Goal: Information Seeking & Learning: Understand process/instructions

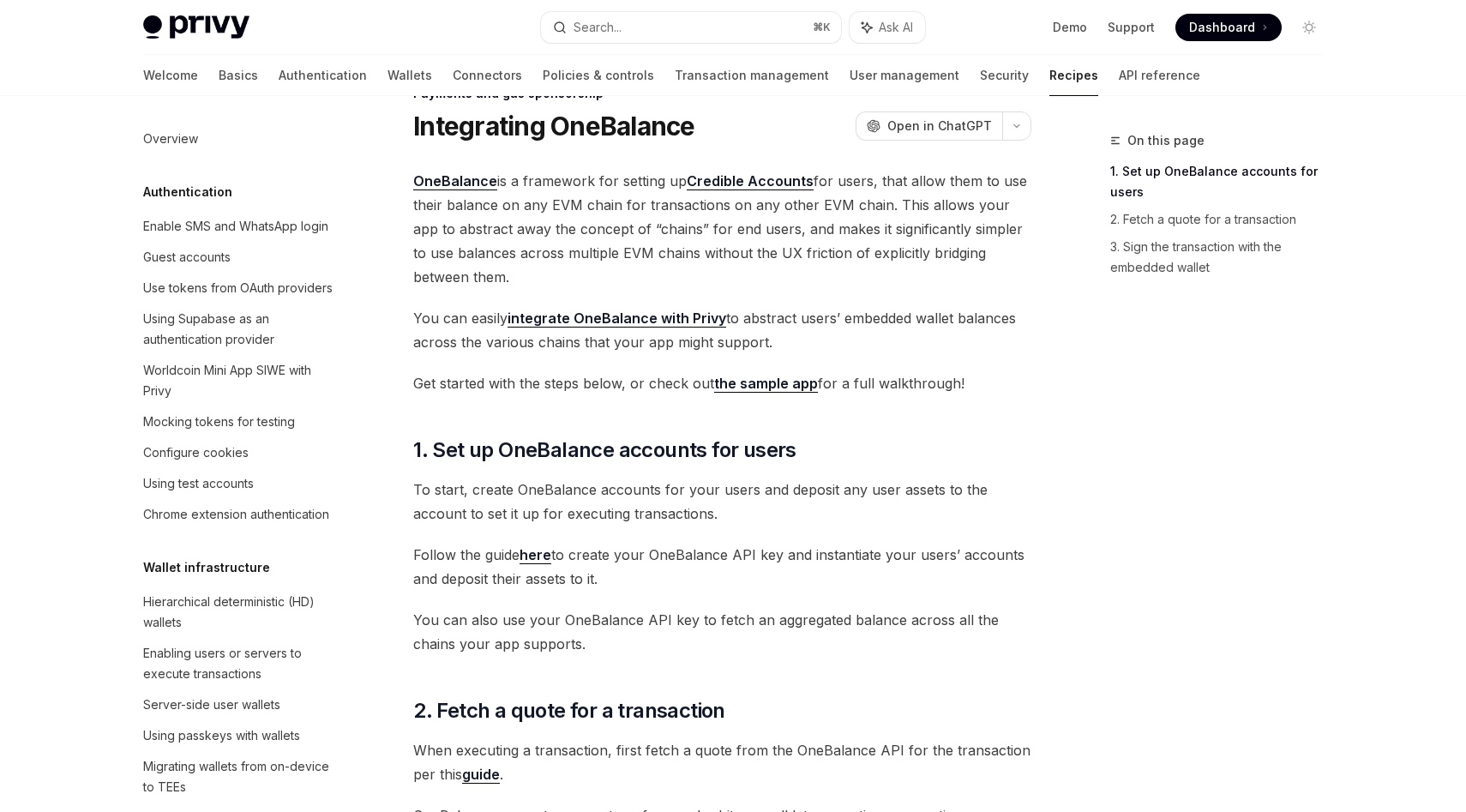
scroll to position [38, 0]
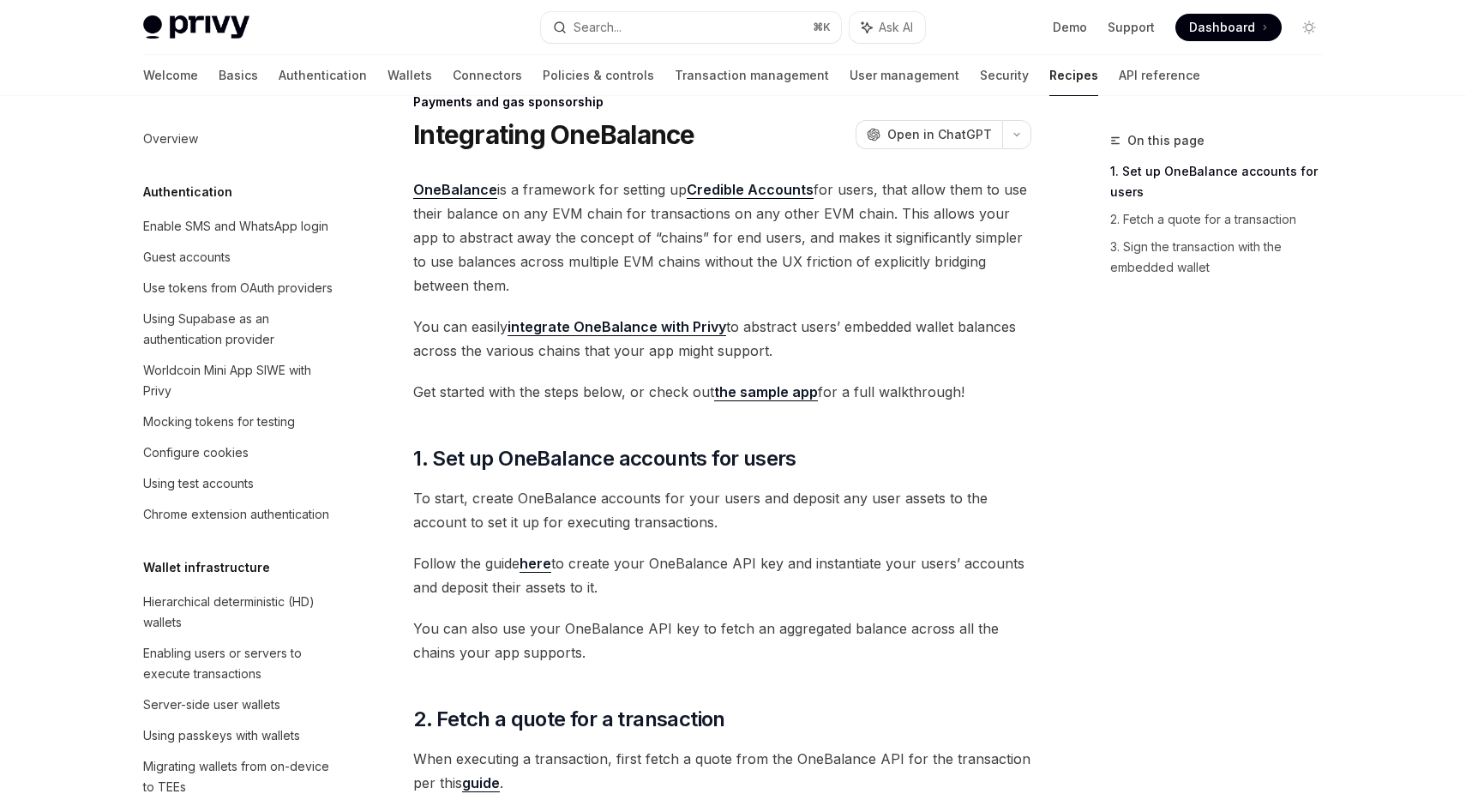
click at [460, 190] on link "OneBalance" at bounding box center [455, 190] width 84 height 18
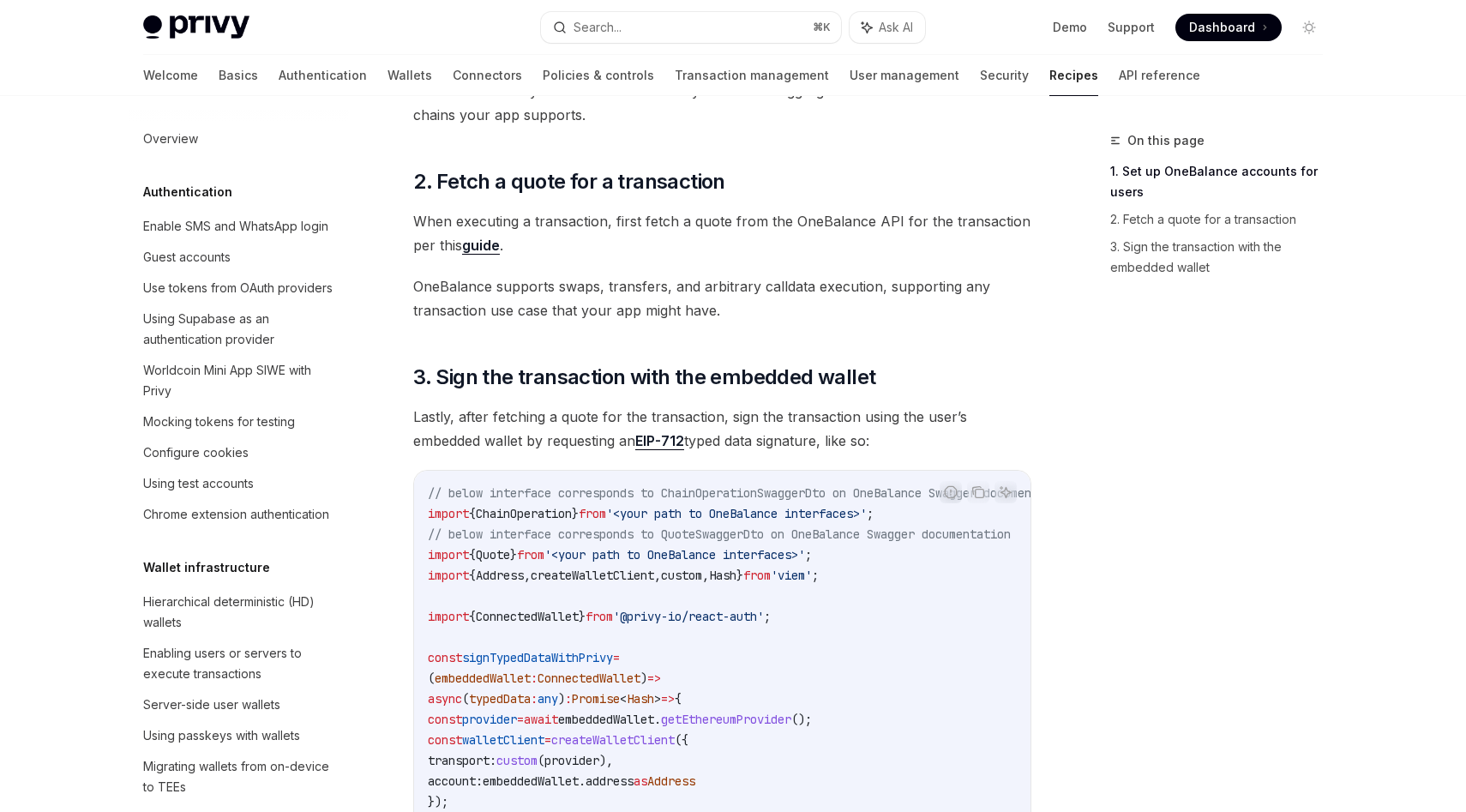
scroll to position [469, 0]
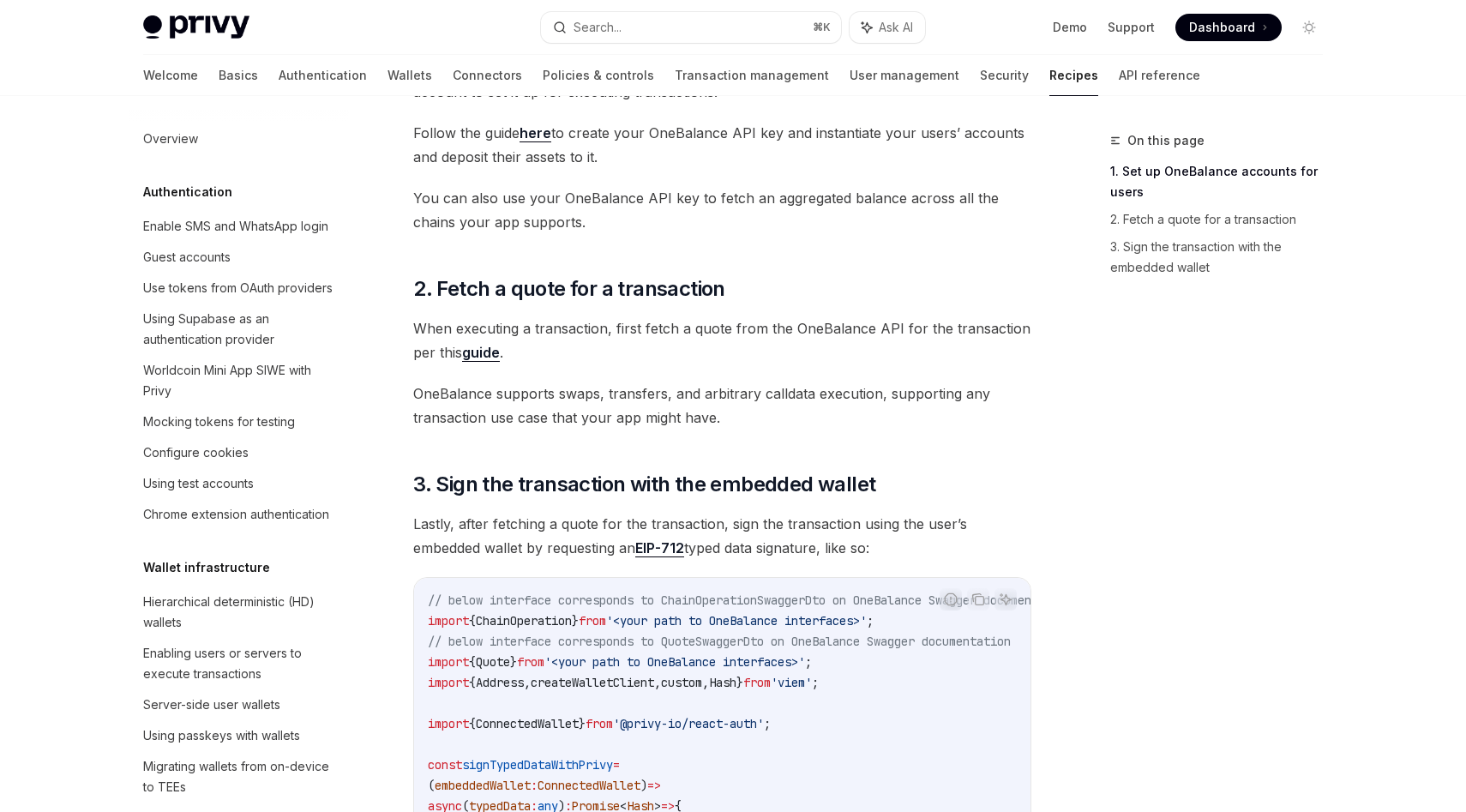
click at [475, 354] on link "guide" at bounding box center [481, 352] width 38 height 18
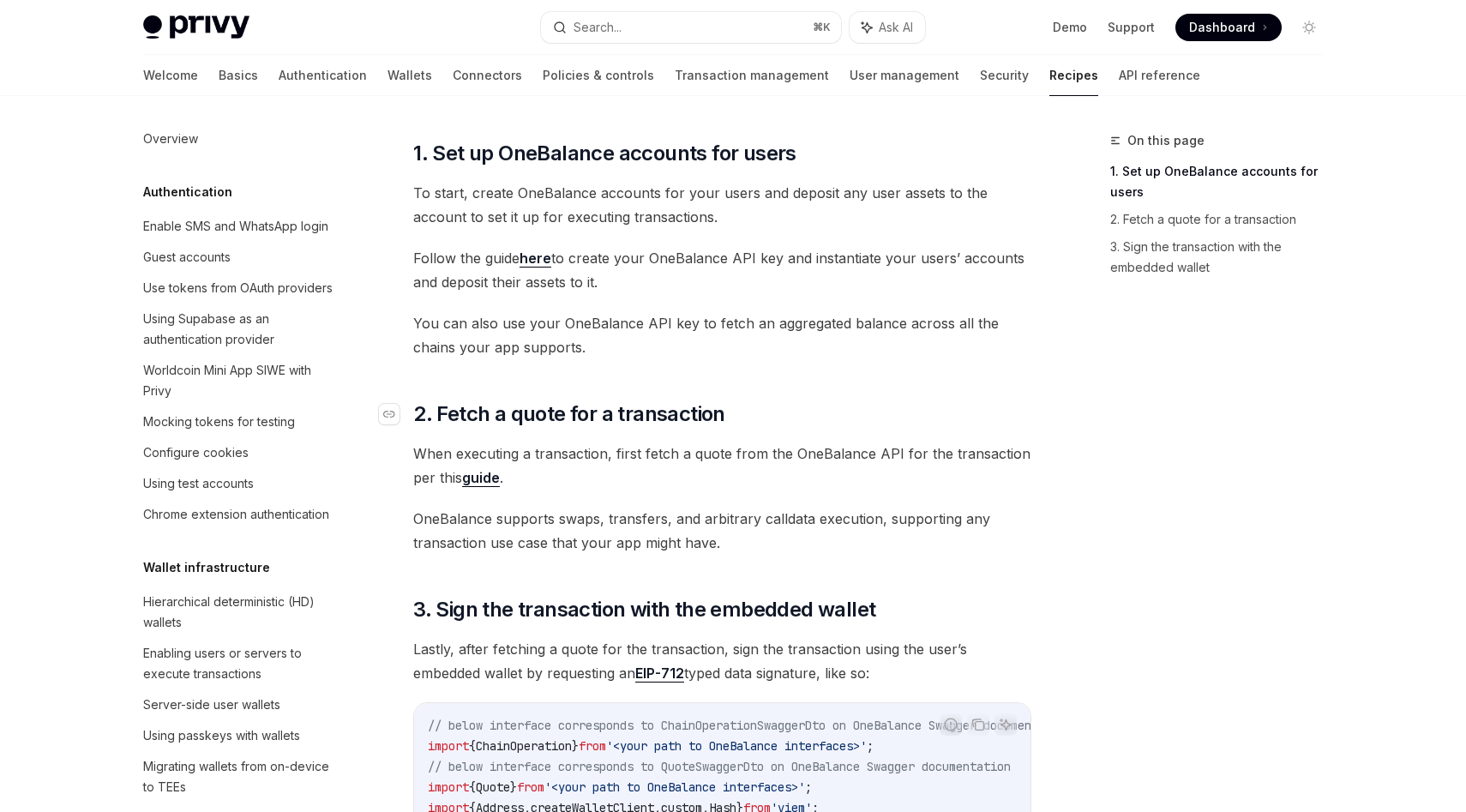
scroll to position [69, 0]
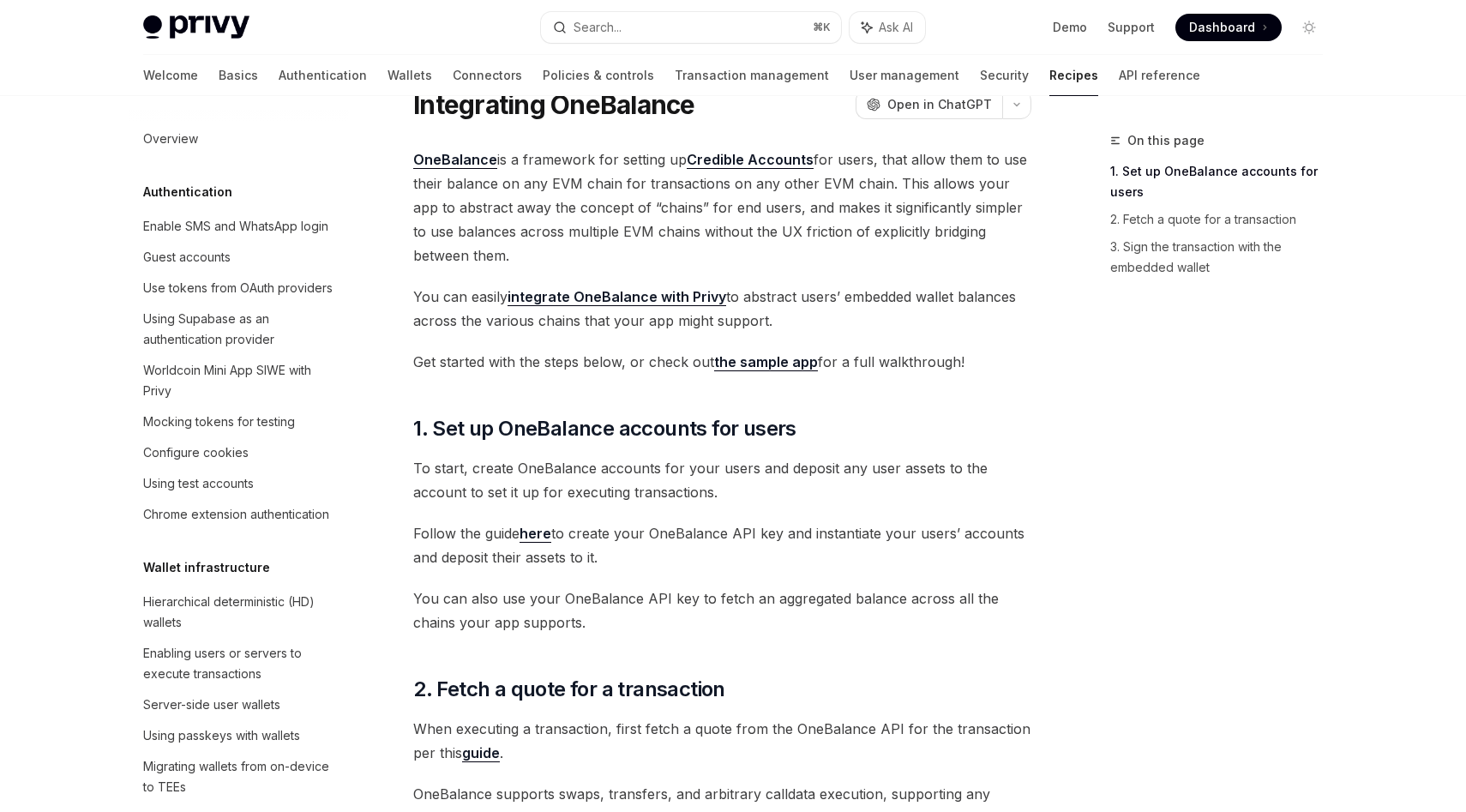
click at [604, 362] on link "the sample app" at bounding box center [766, 362] width 104 height 18
click at [604, 255] on span "OneBalance is a framework for setting up Credible Accounts for users, that allo…" at bounding box center [722, 207] width 618 height 120
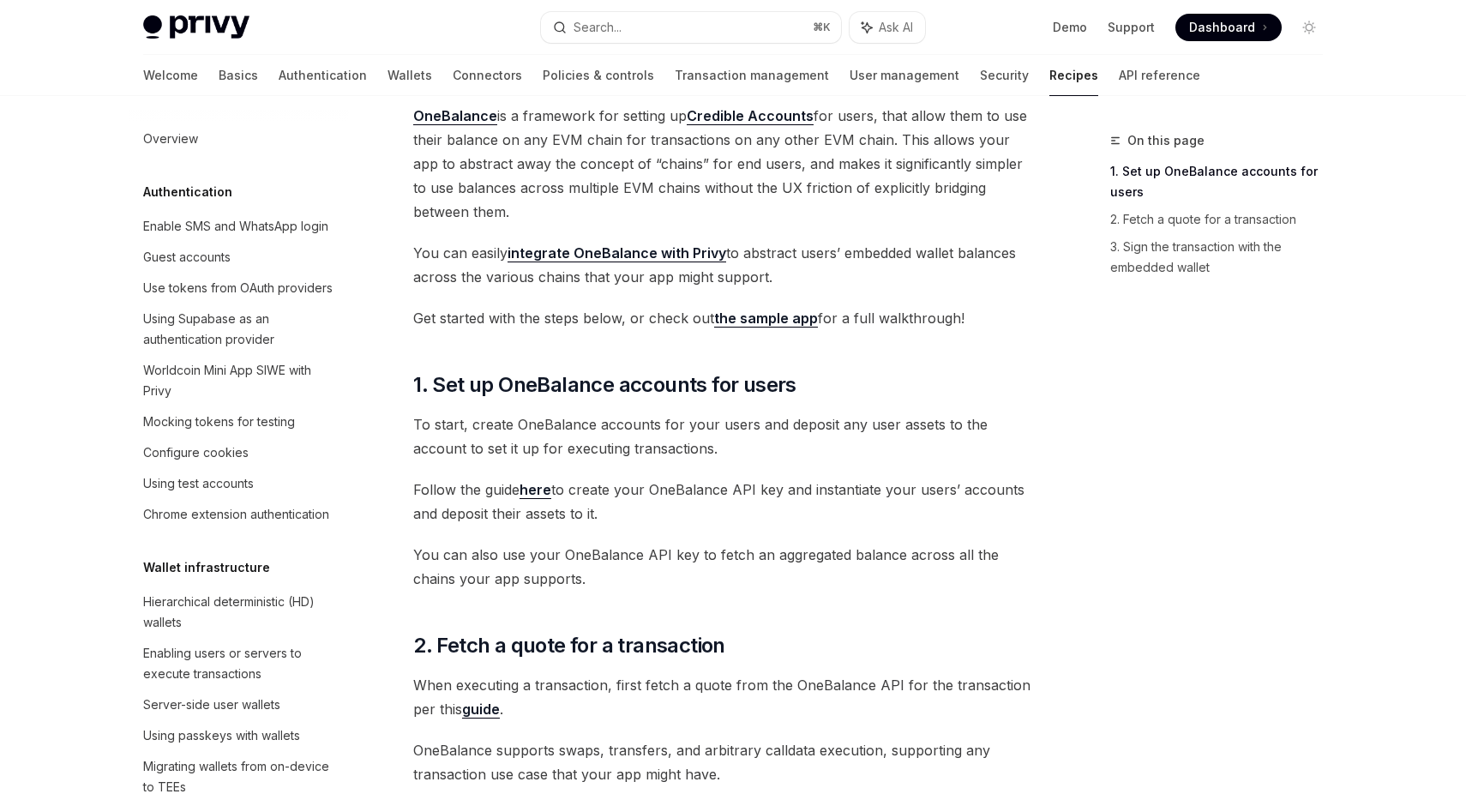
scroll to position [114, 0]
click at [604, 454] on span "To start, create OneBalance accounts for your users and deposit any user assets…" at bounding box center [722, 436] width 618 height 48
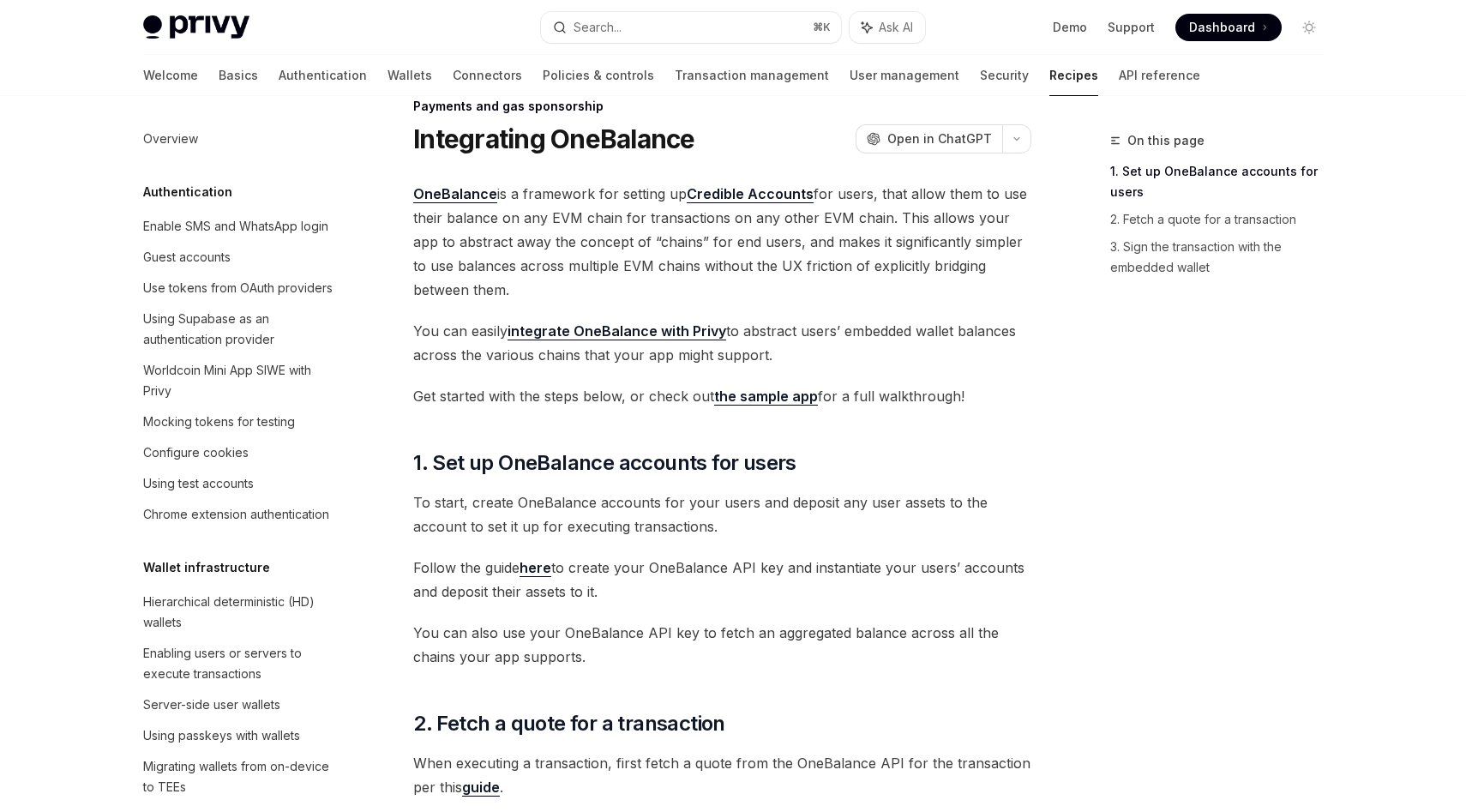
scroll to position [32, 0]
click at [604, 117] on div "Payments and gas sponsorship Integrating OneBalance OpenAI Open in ChatGPT" at bounding box center [722, 127] width 618 height 56
drag, startPoint x: 1106, startPoint y: 213, endPoint x: 1238, endPoint y: 153, distance: 145.0
click at [604, 224] on span "OneBalance is a framework for setting up Credible Accounts for users, that allo…" at bounding box center [722, 243] width 618 height 120
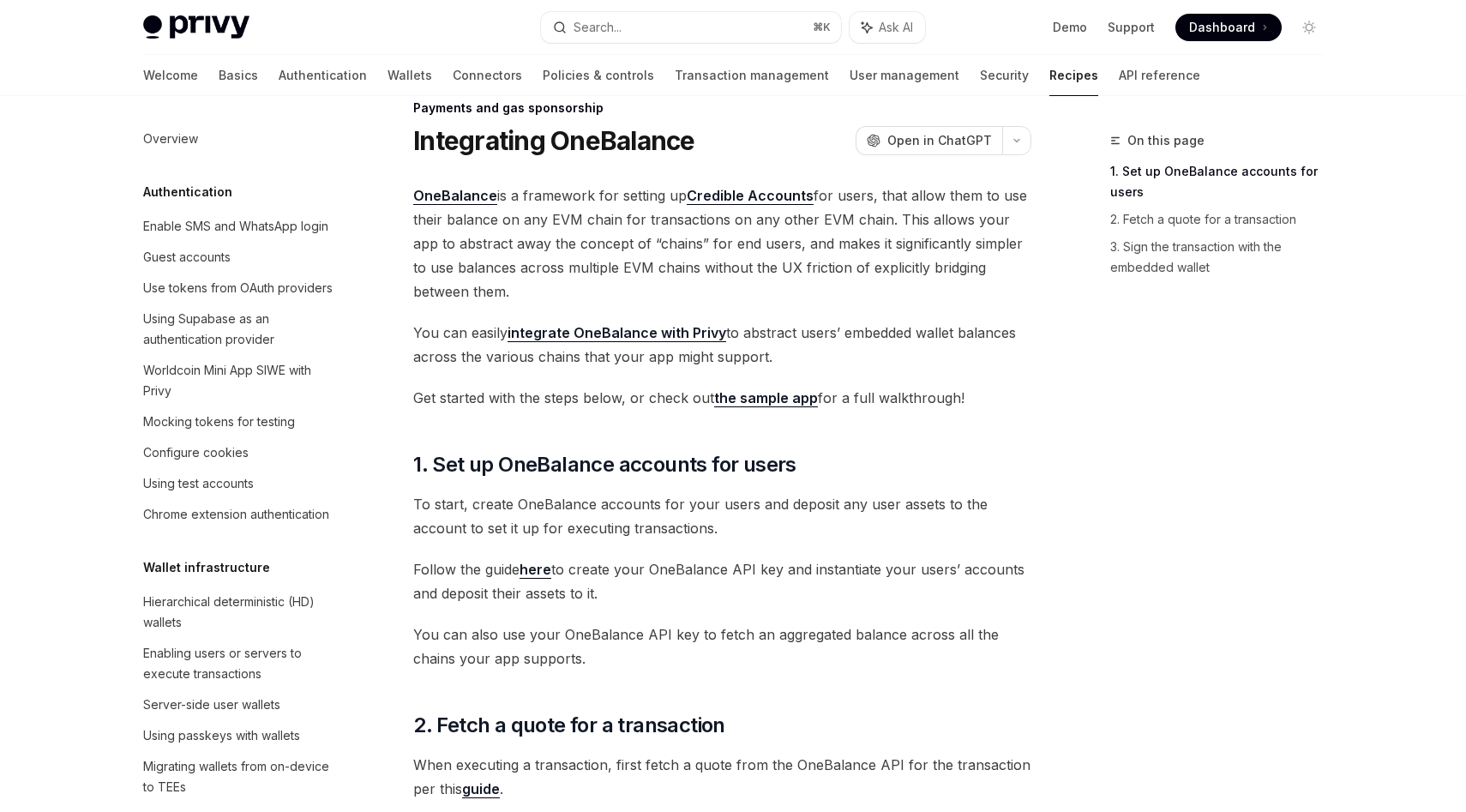
click at [604, 199] on span "OneBalance is a framework for setting up Credible Accounts for users, that allo…" at bounding box center [722, 243] width 618 height 120
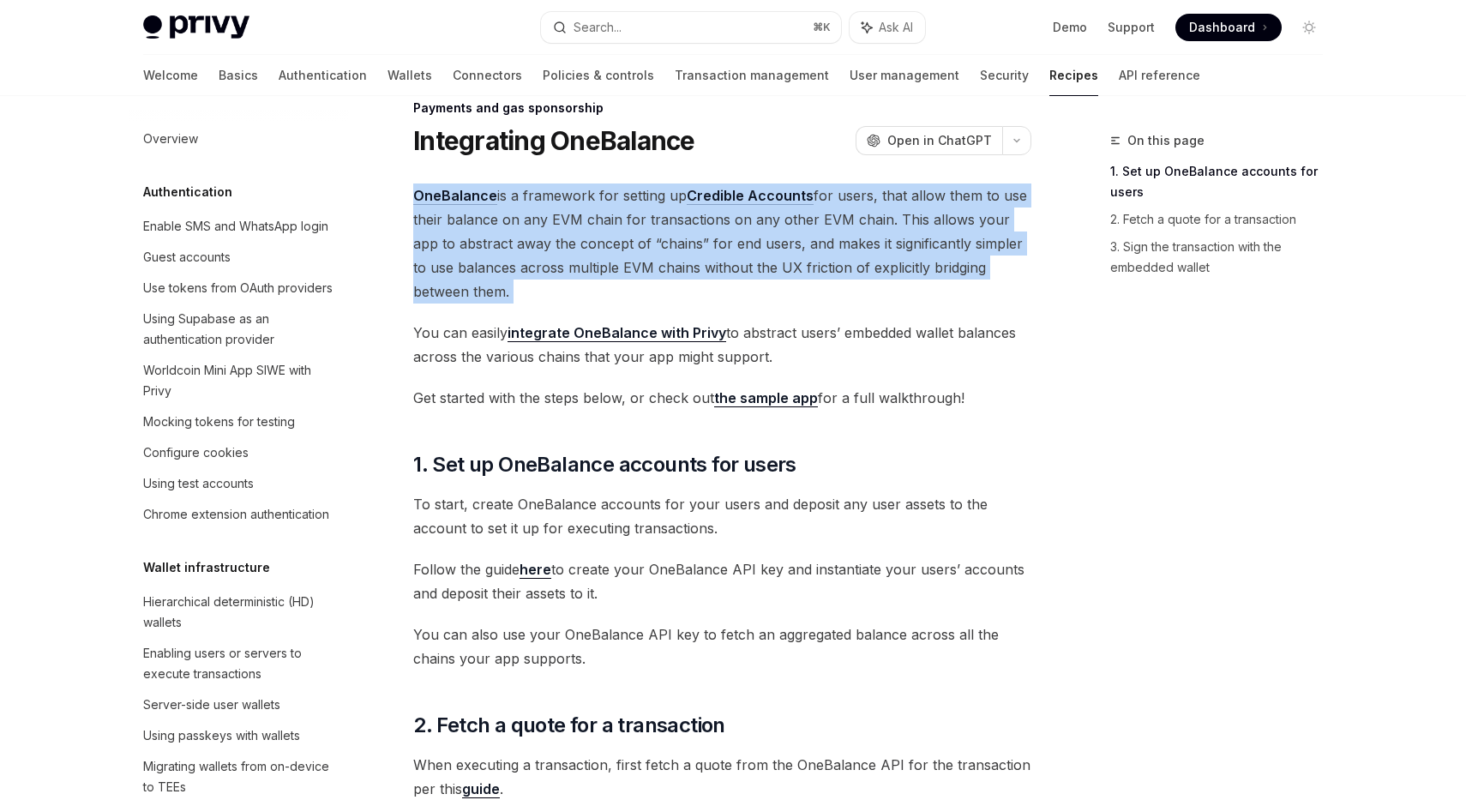
click at [604, 199] on span "OneBalance is a framework for setting up Credible Accounts for users, that allo…" at bounding box center [722, 243] width 618 height 120
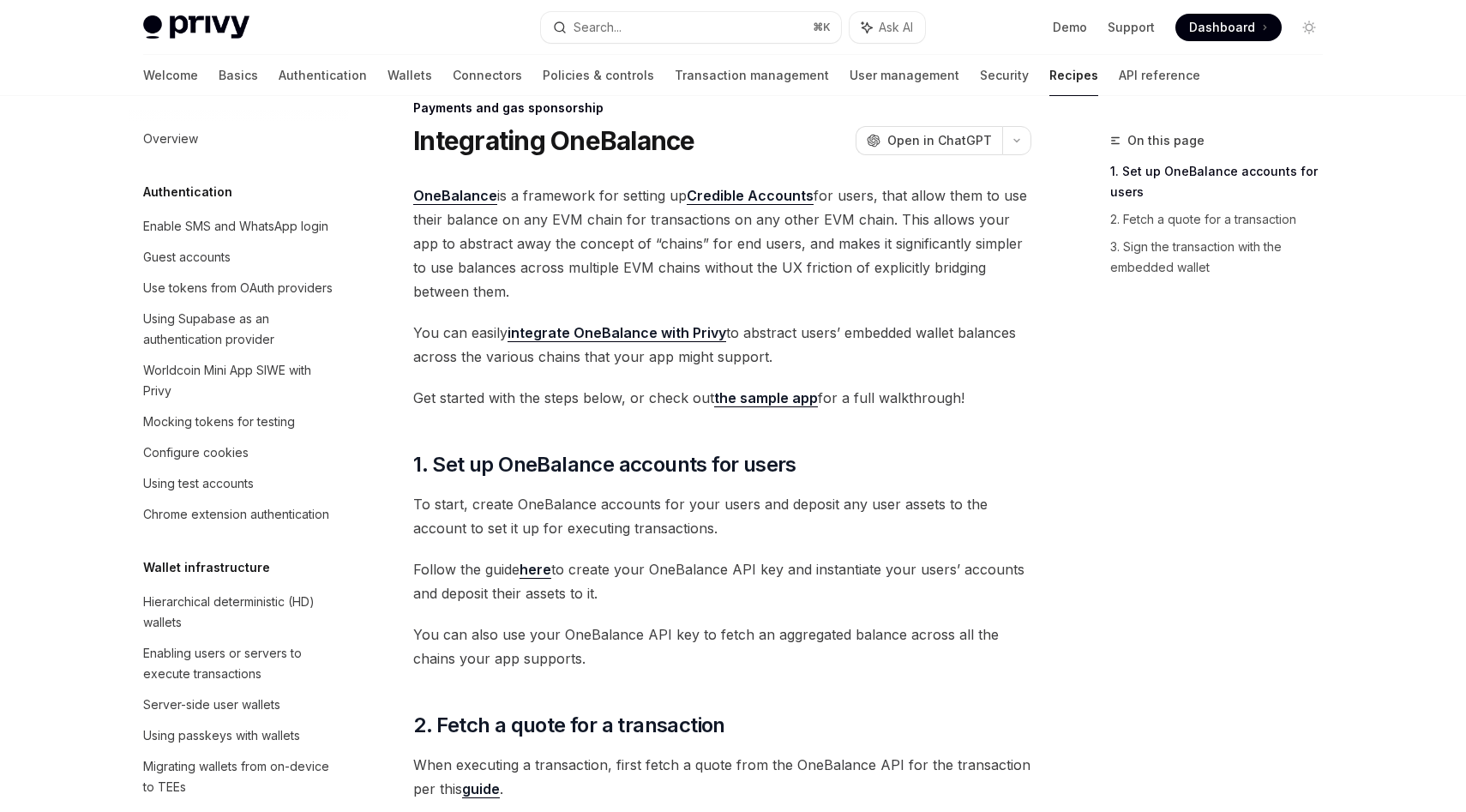
click at [604, 183] on span "OneBalance is a framework for setting up Credible Accounts for users, that allo…" at bounding box center [722, 243] width 618 height 120
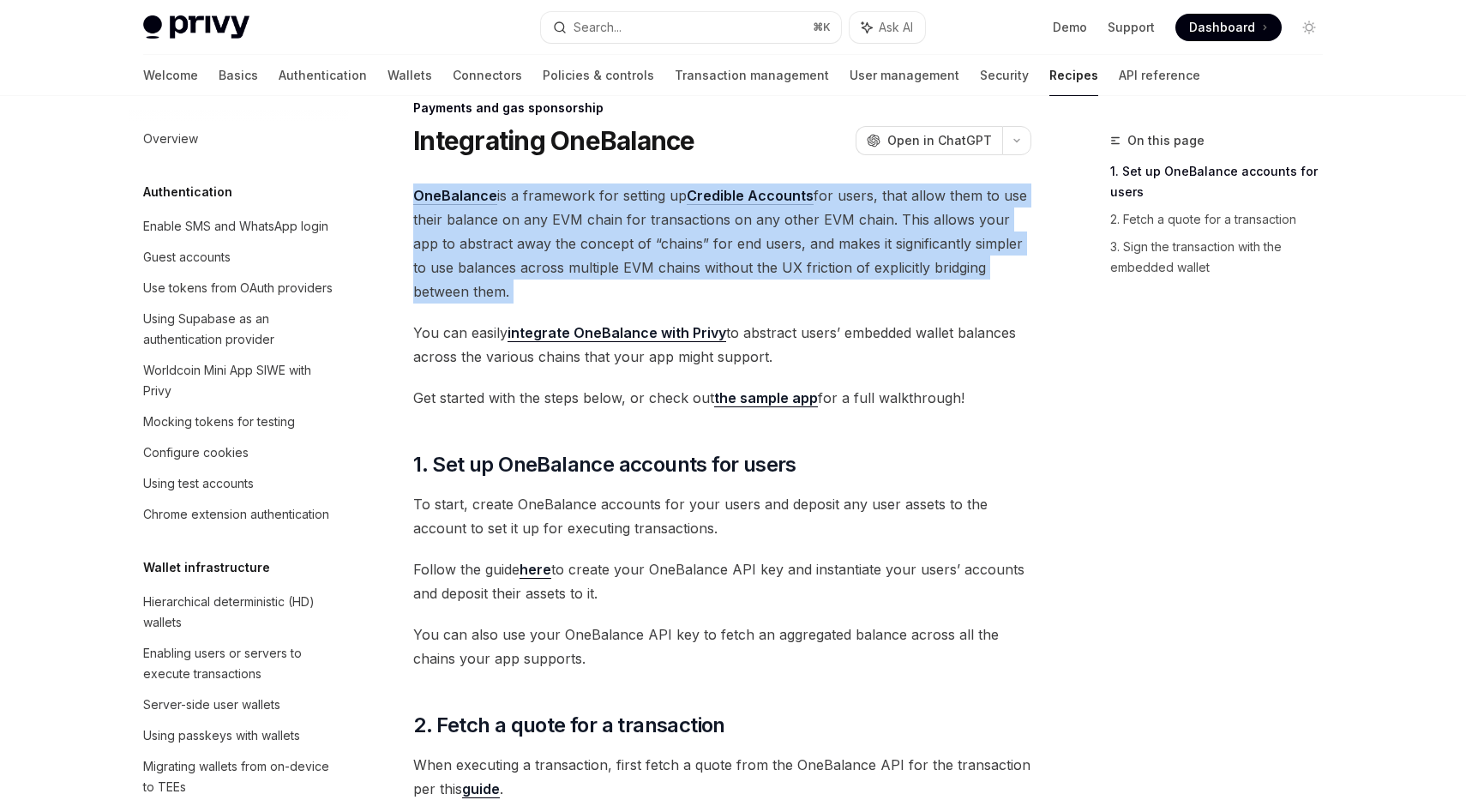
click at [604, 183] on span "OneBalance is a framework for setting up Credible Accounts for users, that allo…" at bounding box center [722, 243] width 618 height 120
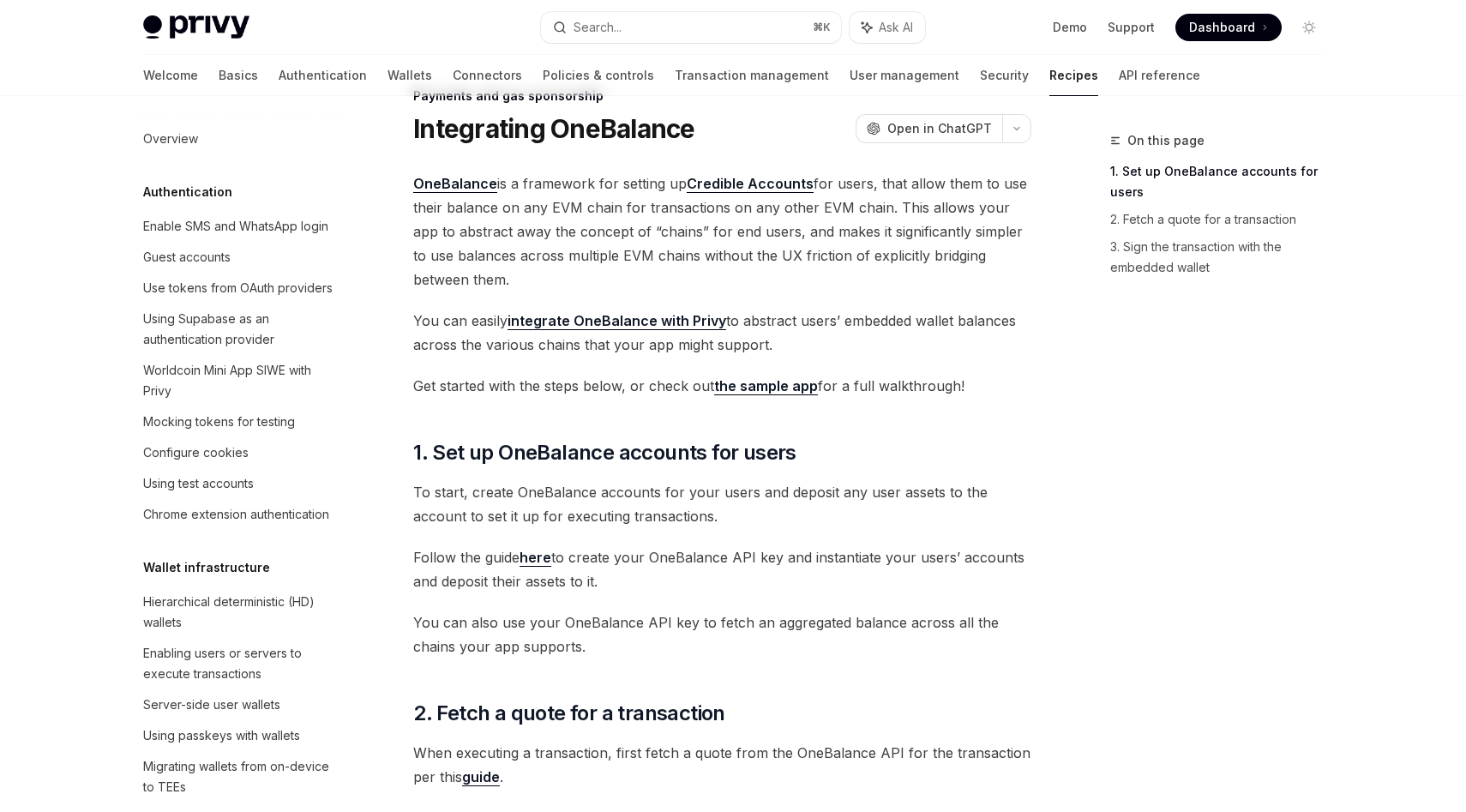
scroll to position [46, 0]
click at [604, 238] on span "OneBalance is a framework for setting up Credible Accounts for users, that allo…" at bounding box center [722, 231] width 618 height 120
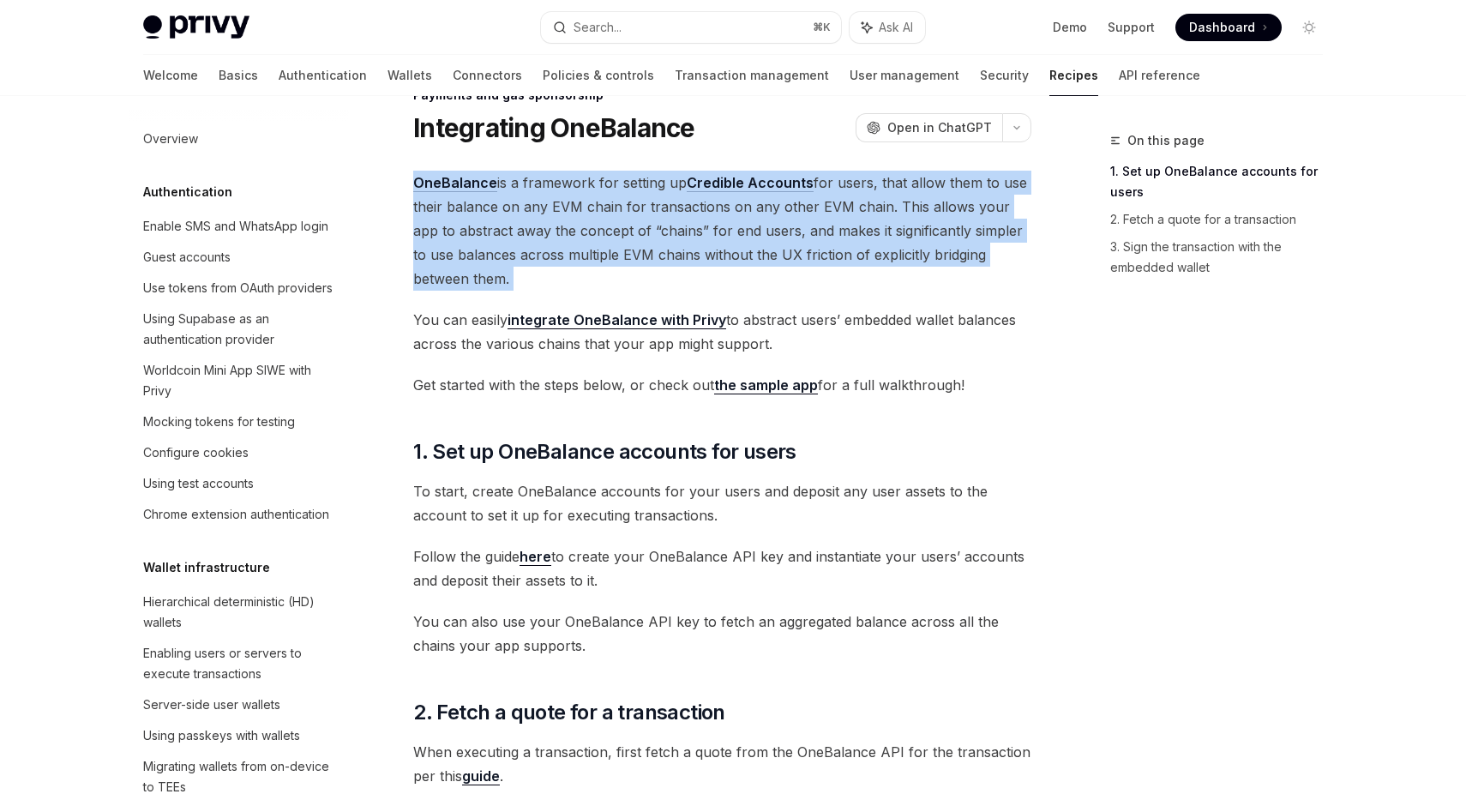
click at [604, 238] on span "OneBalance is a framework for setting up Credible Accounts for users, that allo…" at bounding box center [722, 231] width 618 height 120
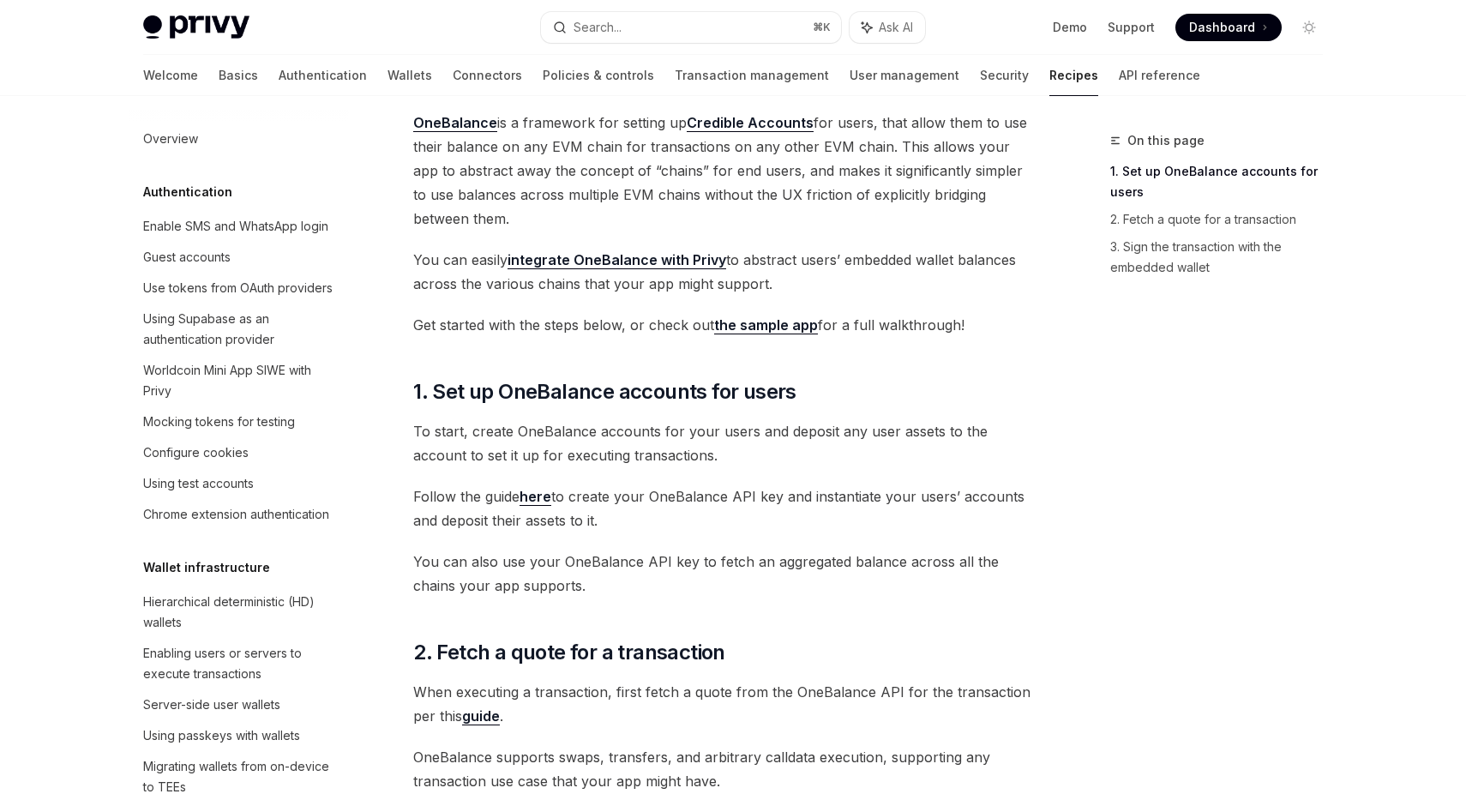
scroll to position [123, 0]
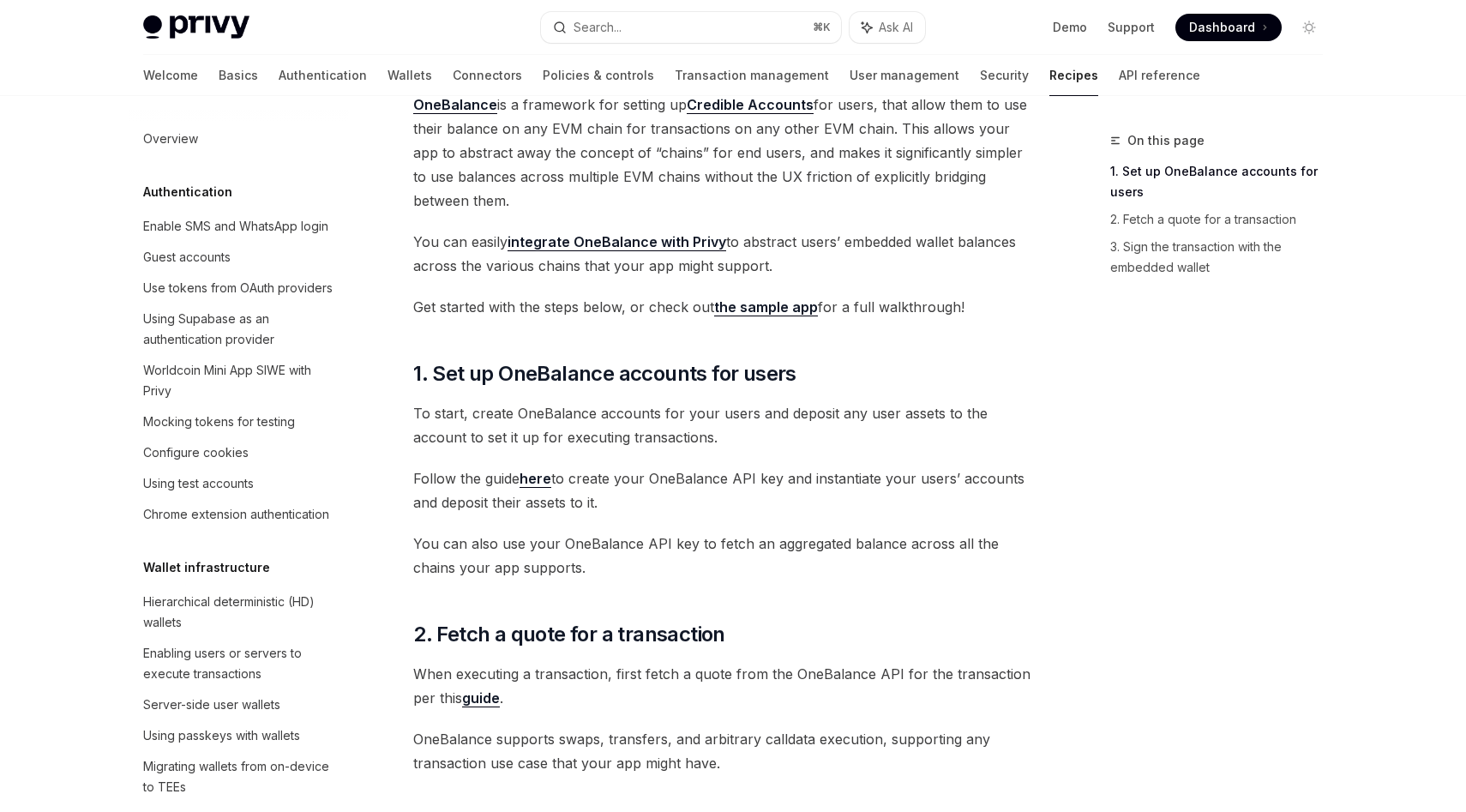
click at [604, 239] on link "integrate OneBalance with Privy" at bounding box center [616, 242] width 218 height 18
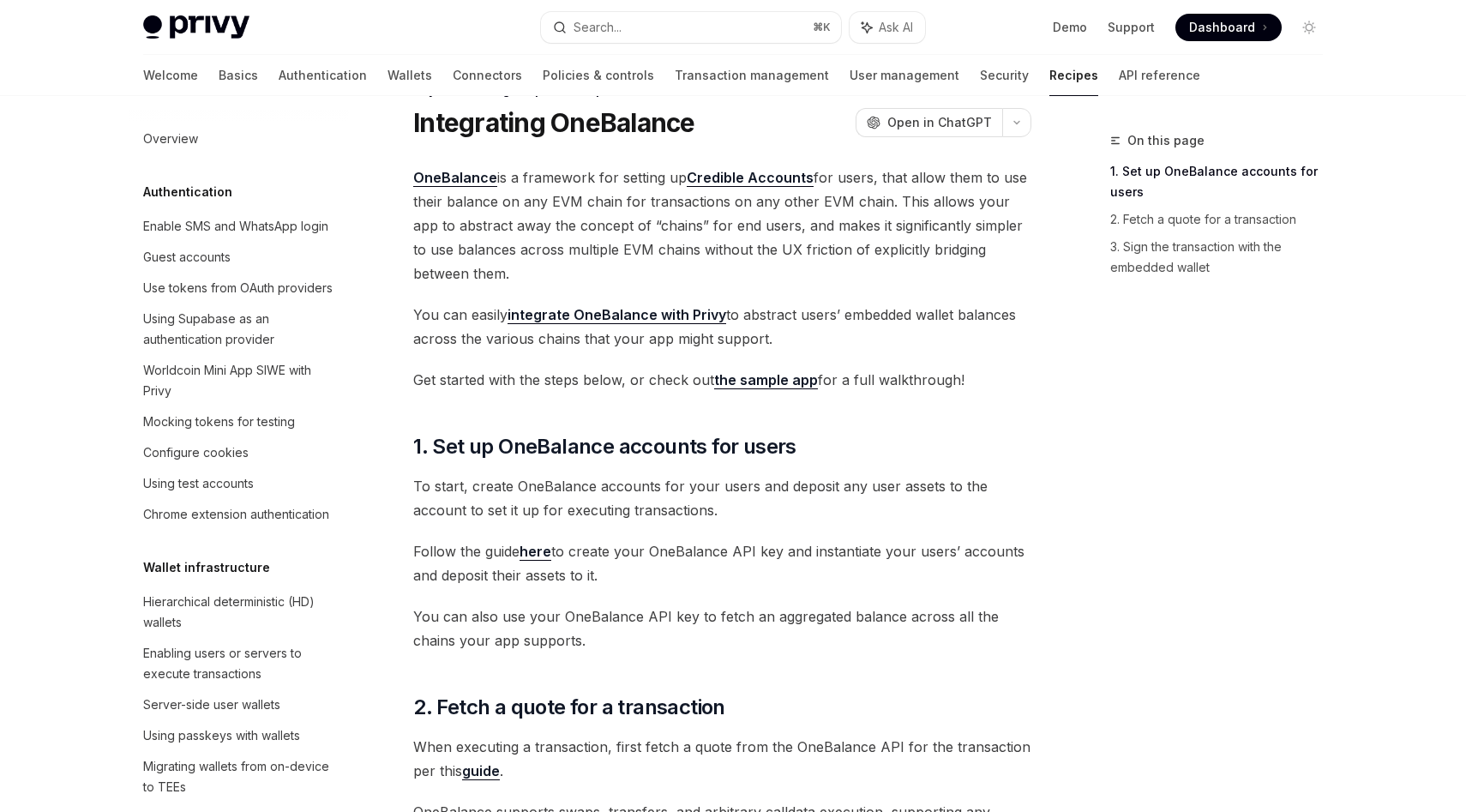
scroll to position [40, 0]
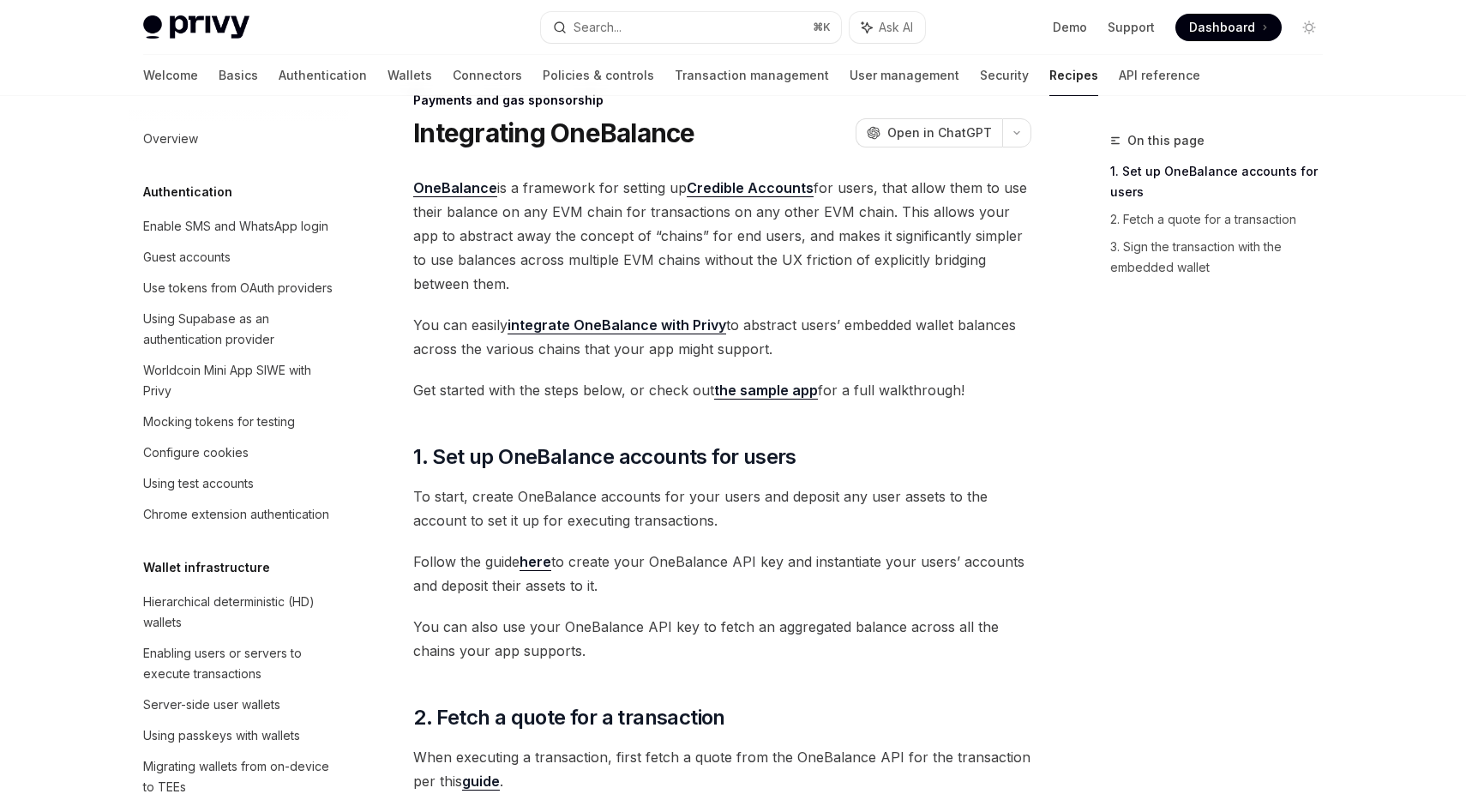
click at [604, 101] on div "Payments and gas sponsorship" at bounding box center [722, 100] width 618 height 17
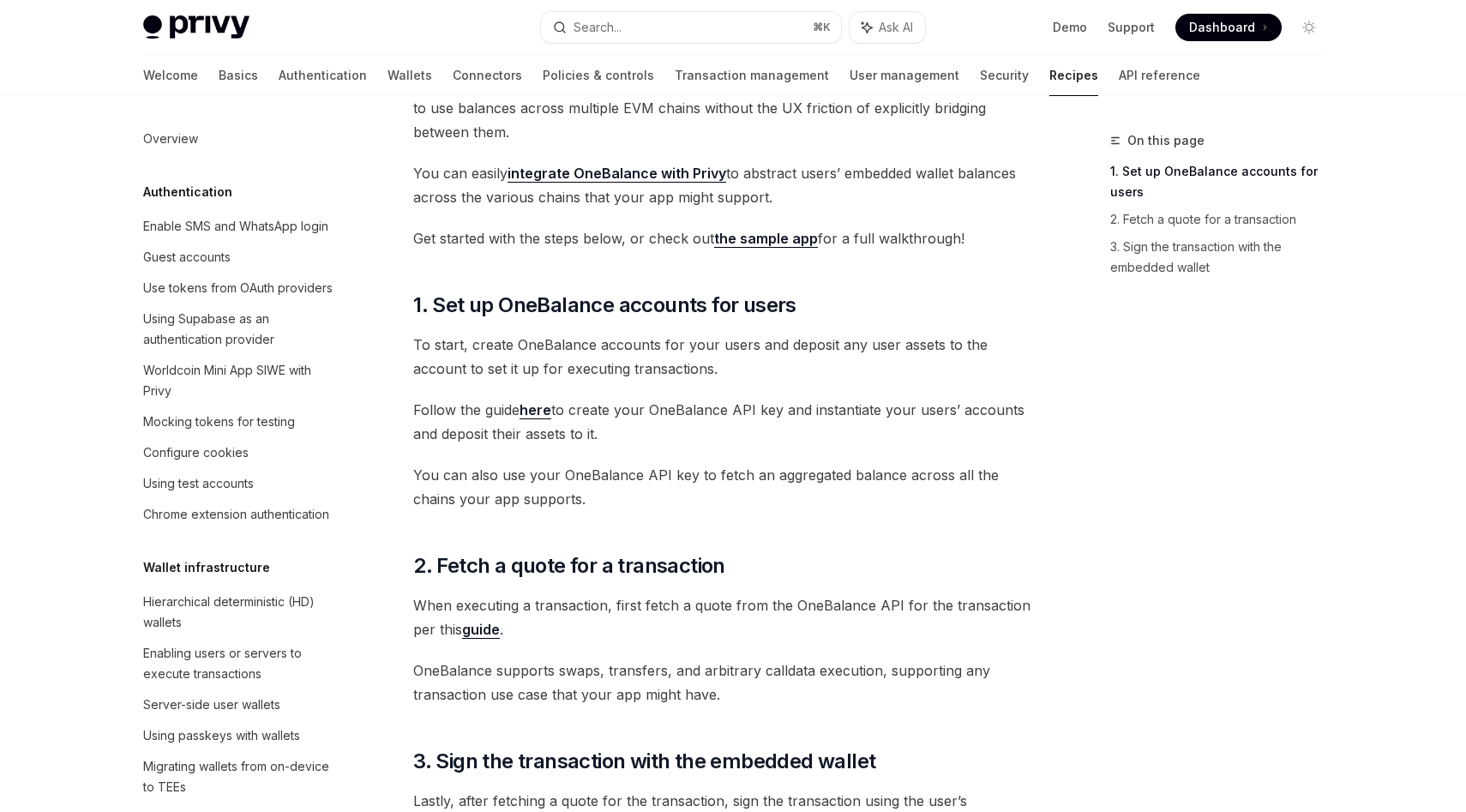
scroll to position [196, 0]
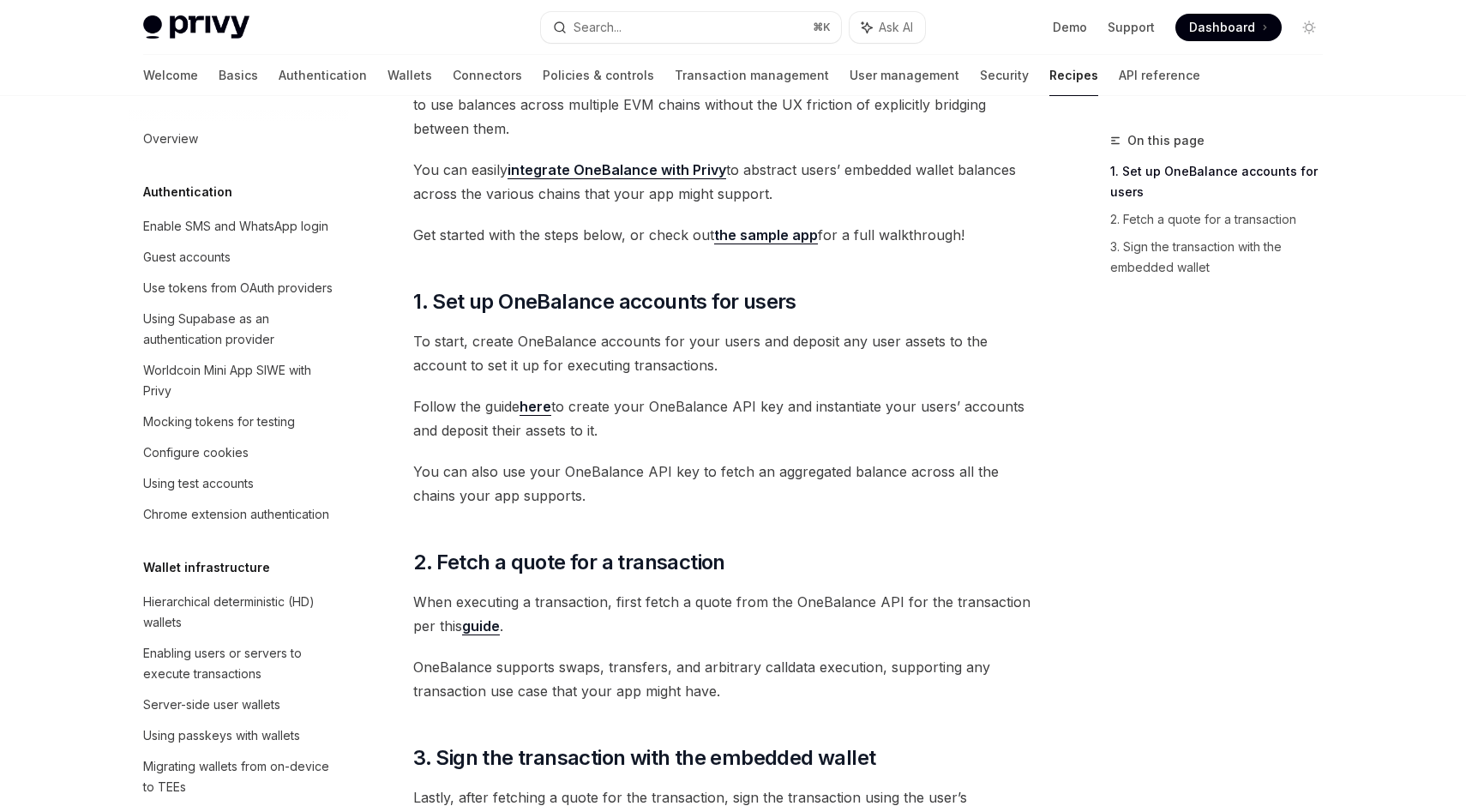
click at [538, 408] on link "here" at bounding box center [535, 407] width 31 height 18
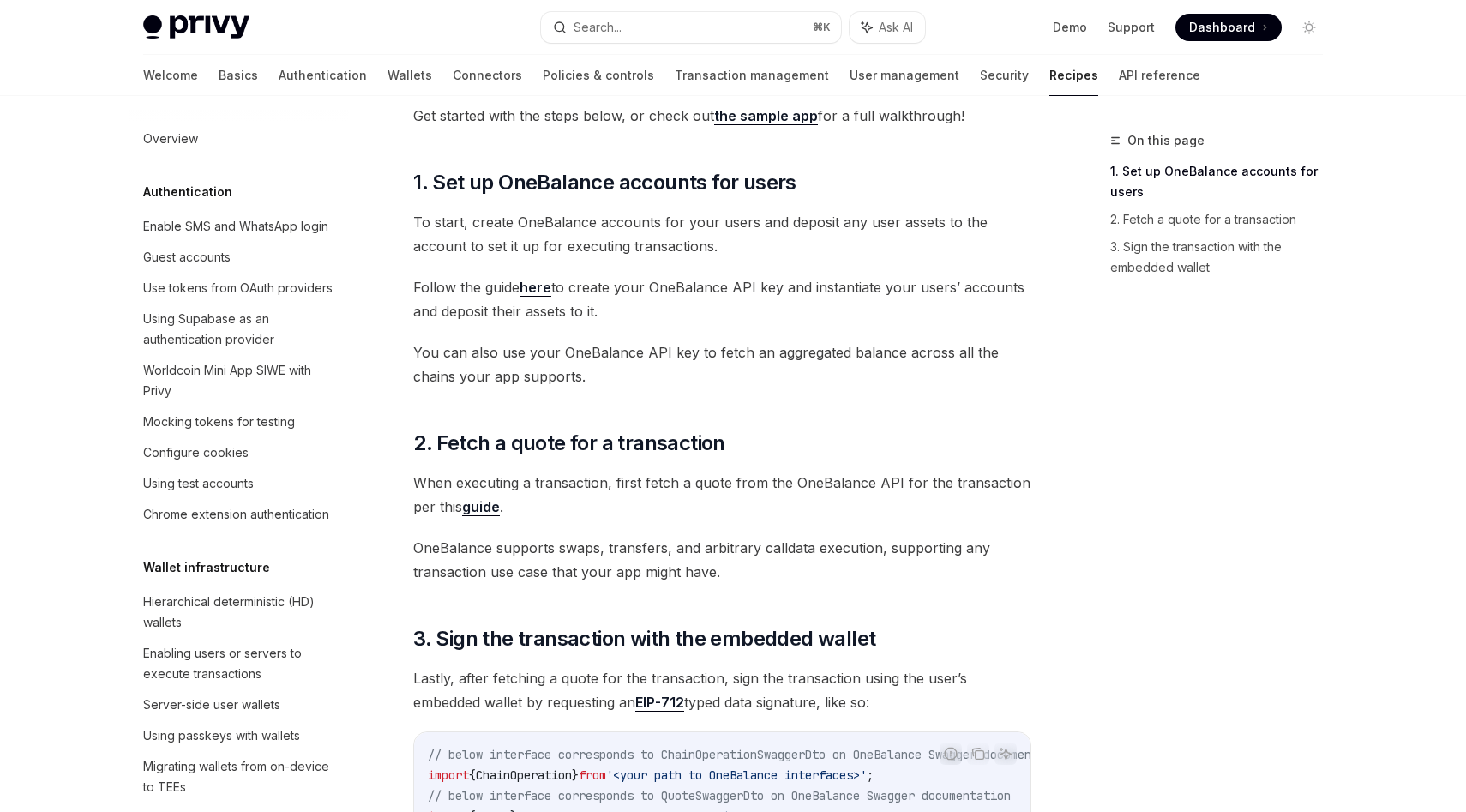
scroll to position [314, 0]
type textarea "*"
